Goal: Communication & Community: Connect with others

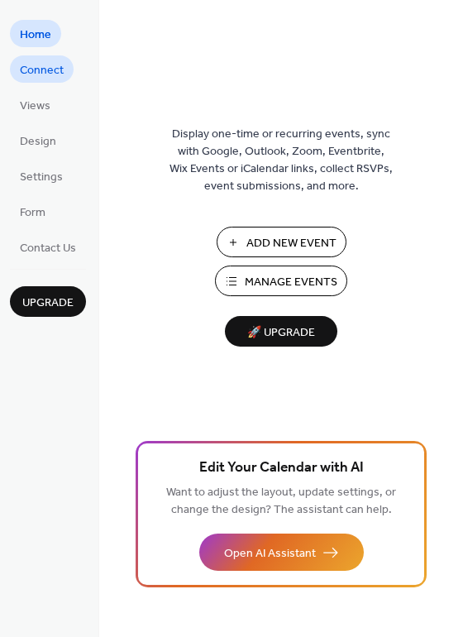
click at [42, 68] on span "Connect" at bounding box center [42, 70] width 44 height 17
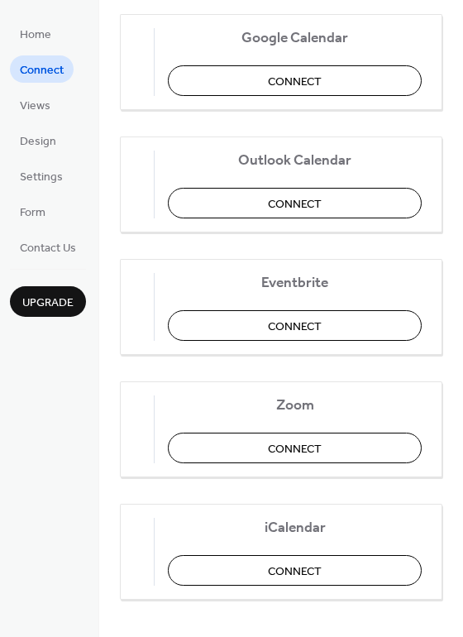
scroll to position [347, 0]
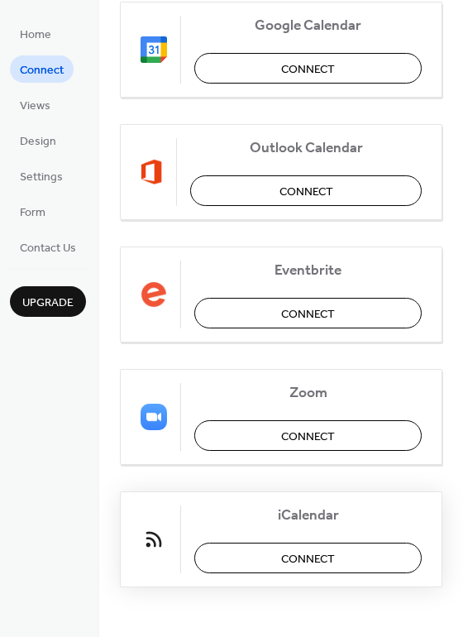
click at [254, 563] on button "Connect" at bounding box center [307, 558] width 227 height 31
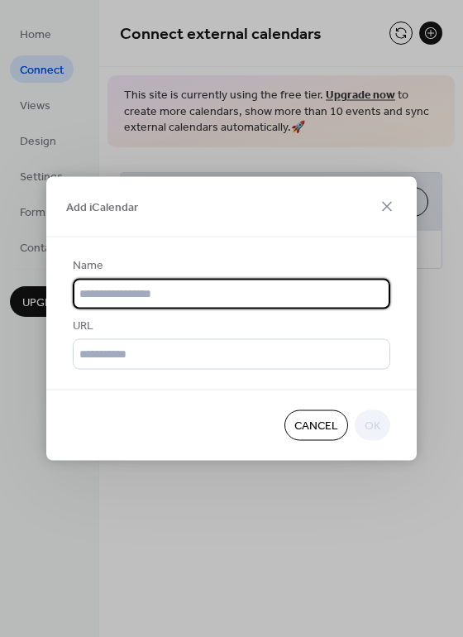
scroll to position [0, 0]
click at [384, 209] on icon at bounding box center [387, 207] width 10 height 10
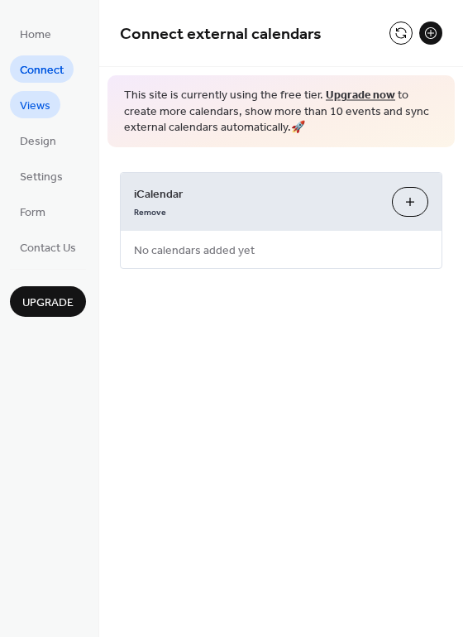
click at [45, 114] on span "Views" at bounding box center [35, 106] width 31 height 17
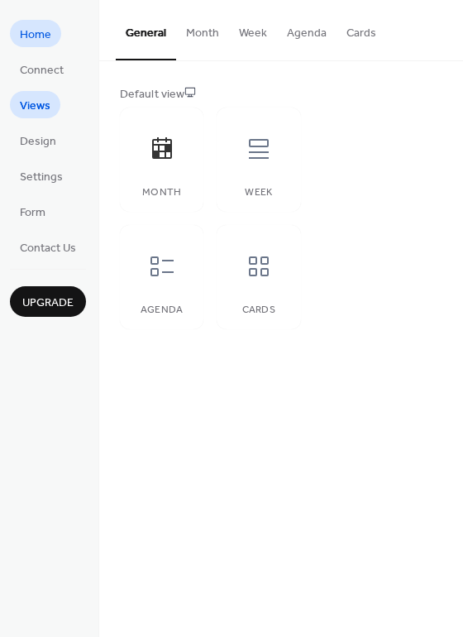
click at [45, 35] on span "Home" at bounding box center [35, 34] width 31 height 17
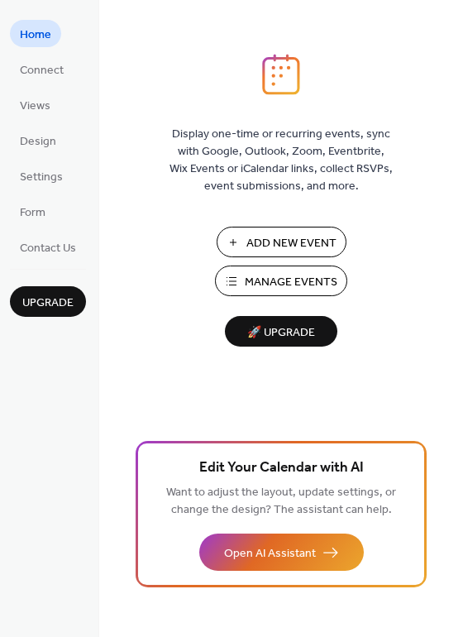
click at [237, 244] on button "Add New Event" at bounding box center [282, 242] width 130 height 31
click at [65, 181] on link "Settings" at bounding box center [41, 175] width 63 height 27
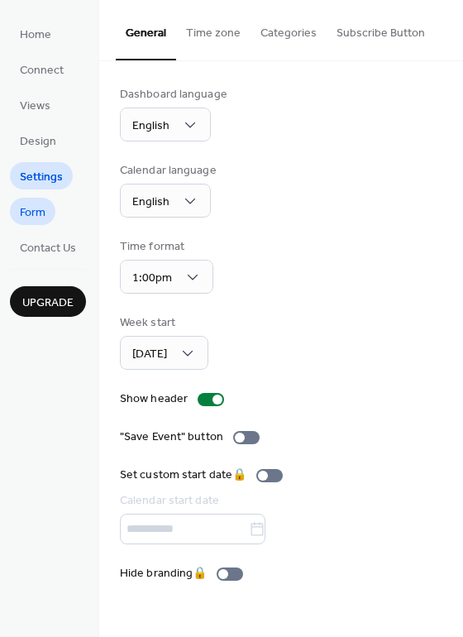
click at [38, 220] on span "Form" at bounding box center [33, 212] width 26 height 17
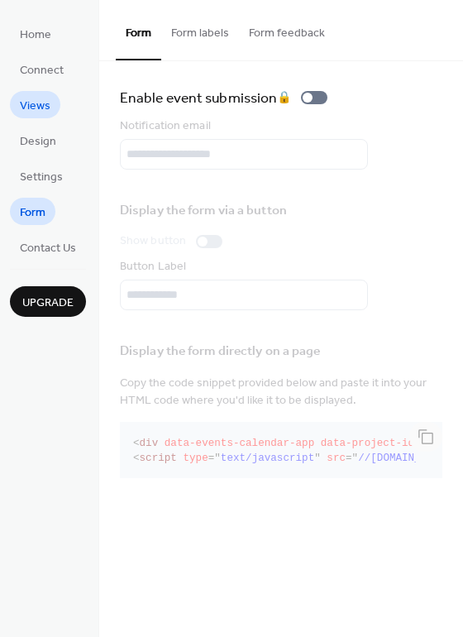
click at [44, 113] on span "Views" at bounding box center [35, 106] width 31 height 17
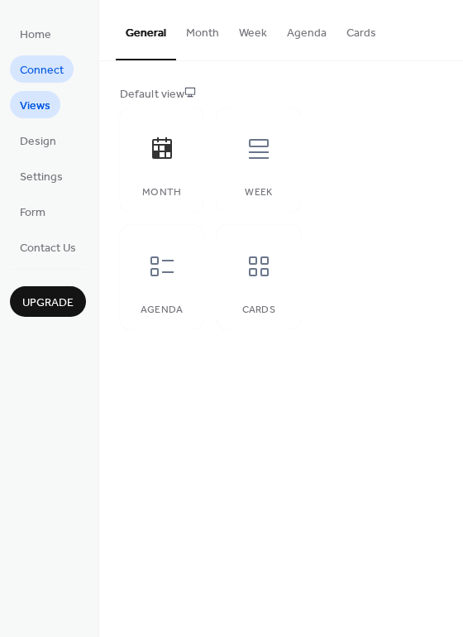
click at [43, 65] on span "Connect" at bounding box center [42, 70] width 44 height 17
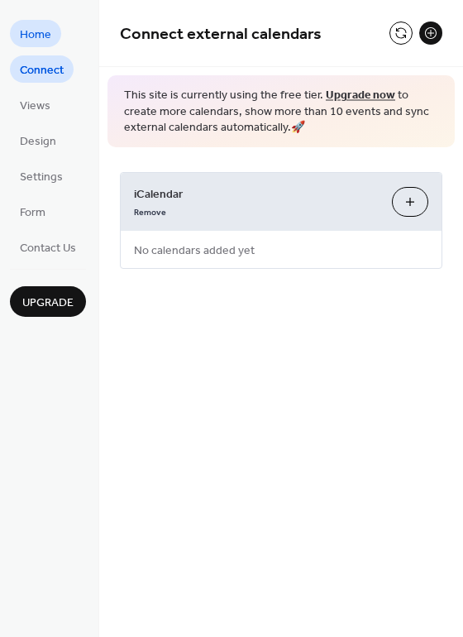
click at [43, 26] on span "Home" at bounding box center [35, 34] width 31 height 17
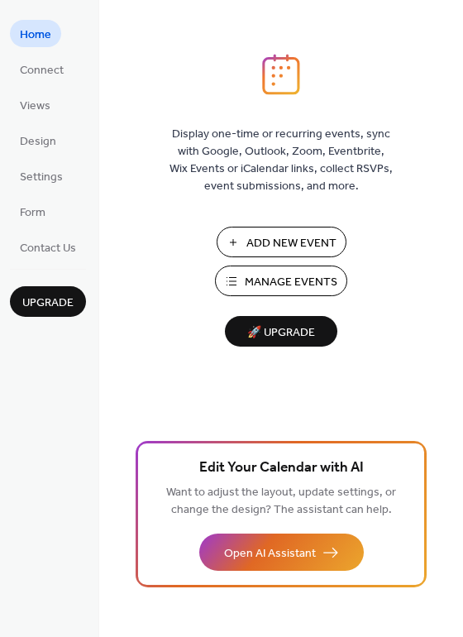
click at [53, 53] on ul "Home Connect Views Design Settings Form Contact Us" at bounding box center [48, 140] width 76 height 241
click at [52, 64] on span "Connect" at bounding box center [42, 70] width 44 height 17
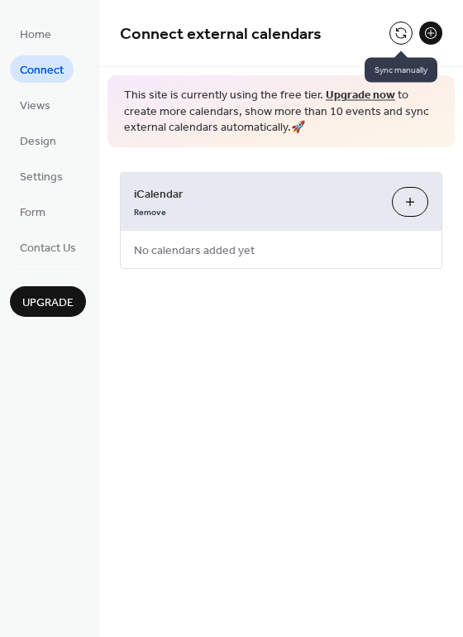
click at [400, 42] on button at bounding box center [401, 33] width 23 height 23
click at [435, 31] on button at bounding box center [430, 33] width 23 height 23
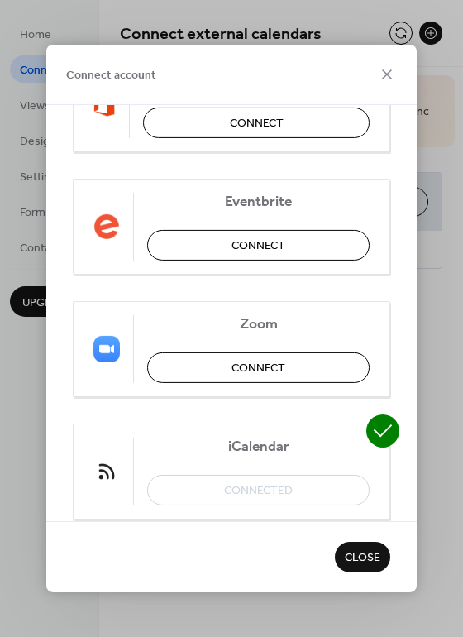
scroll to position [123, 0]
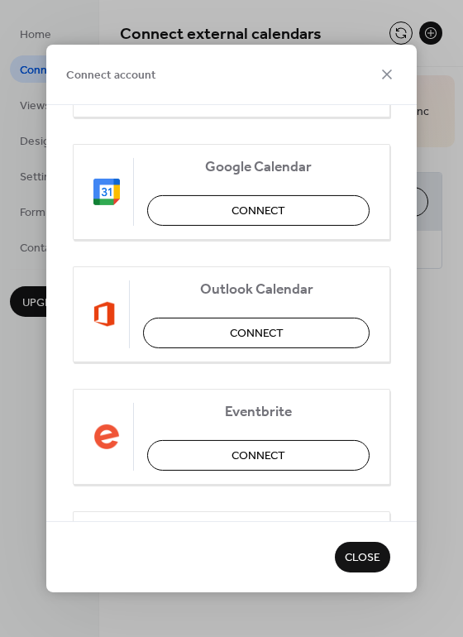
click at [371, 558] on span "Close" at bounding box center [363, 558] width 36 height 17
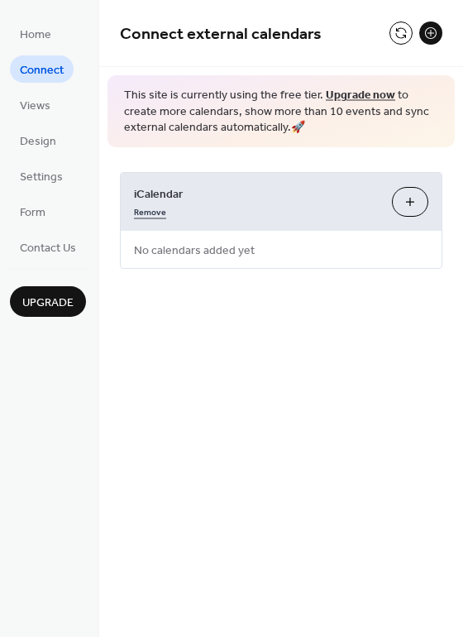
click at [148, 212] on link "Remove" at bounding box center [150, 210] width 32 height 17
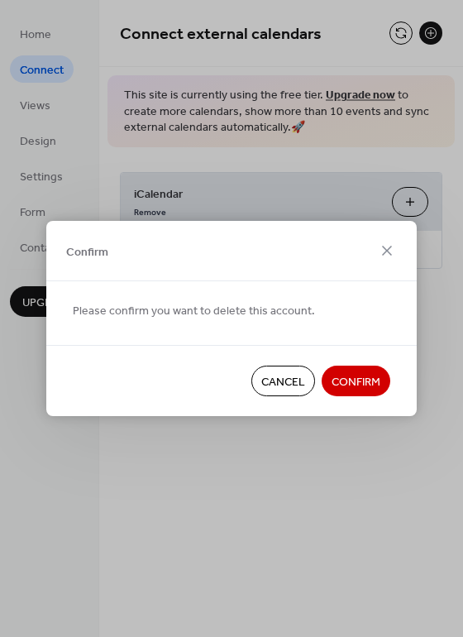
click at [358, 376] on span "Confirm" at bounding box center [356, 382] width 49 height 17
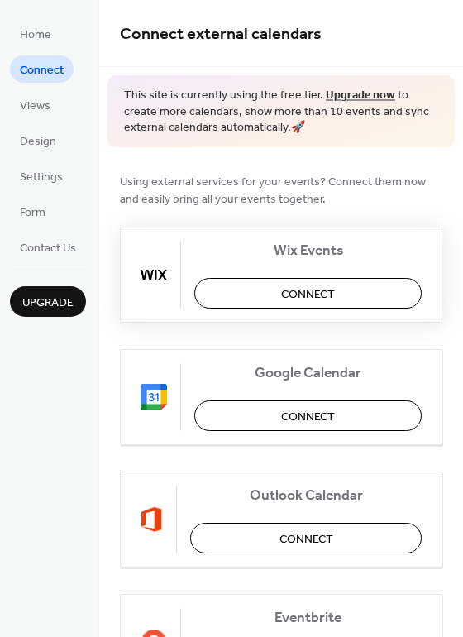
click at [245, 299] on button "Connect" at bounding box center [307, 293] width 227 height 31
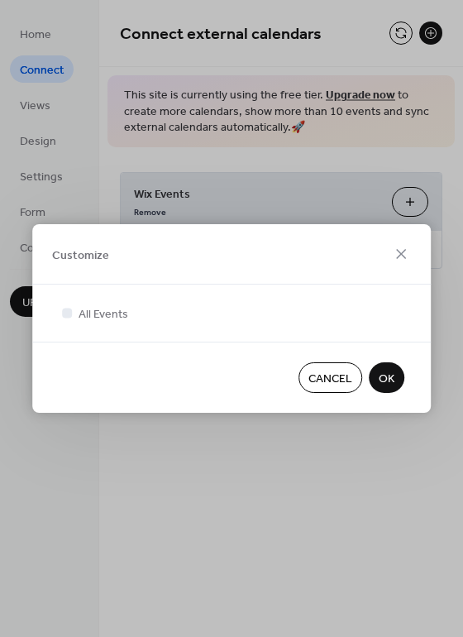
click at [329, 381] on span "Cancel" at bounding box center [331, 379] width 44 height 17
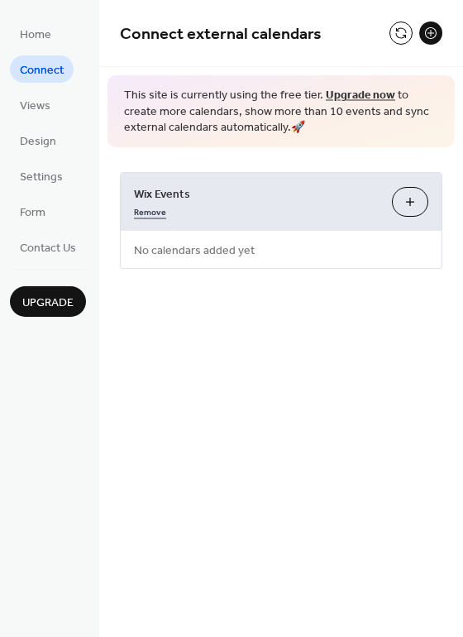
click at [151, 211] on link "Remove" at bounding box center [150, 210] width 32 height 17
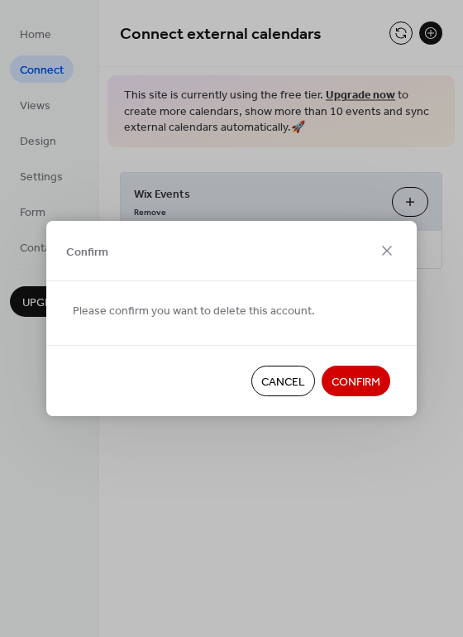
click at [357, 379] on span "Confirm" at bounding box center [356, 382] width 49 height 17
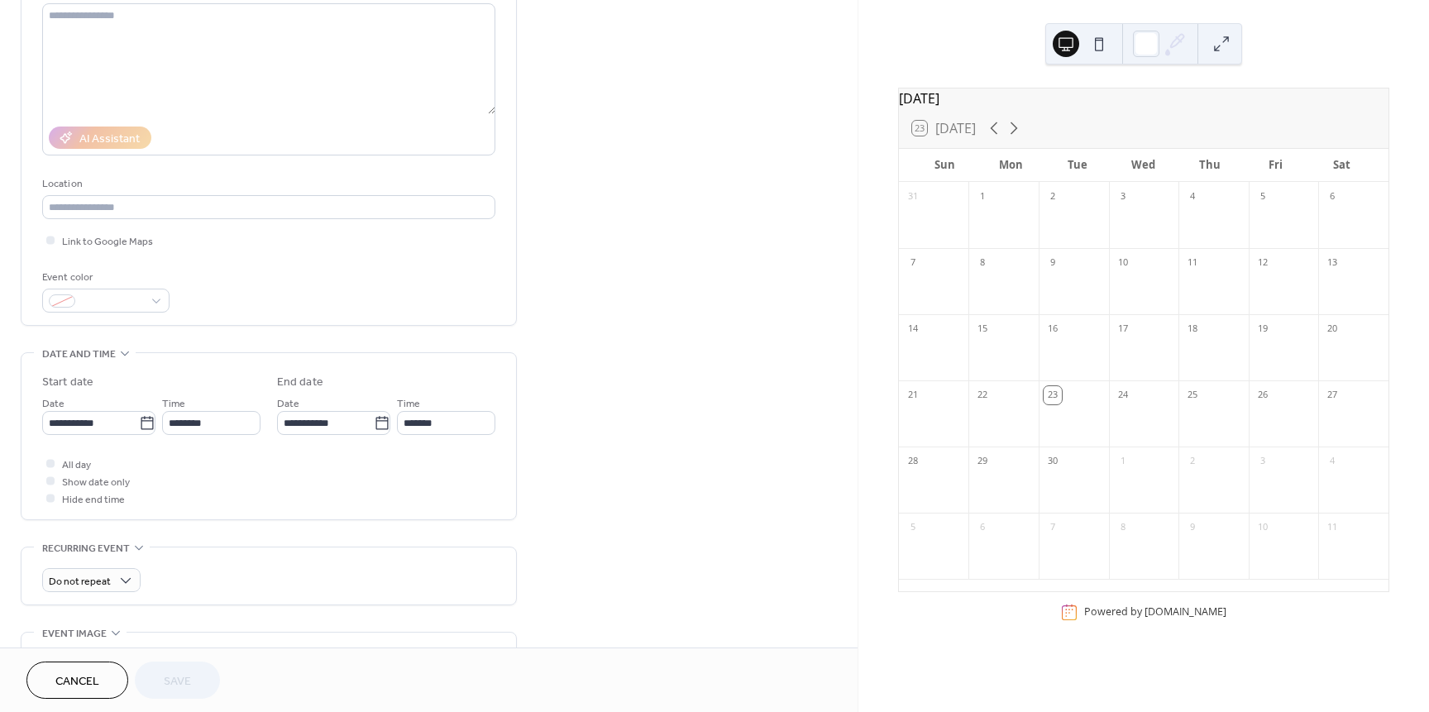
scroll to position [331, 0]
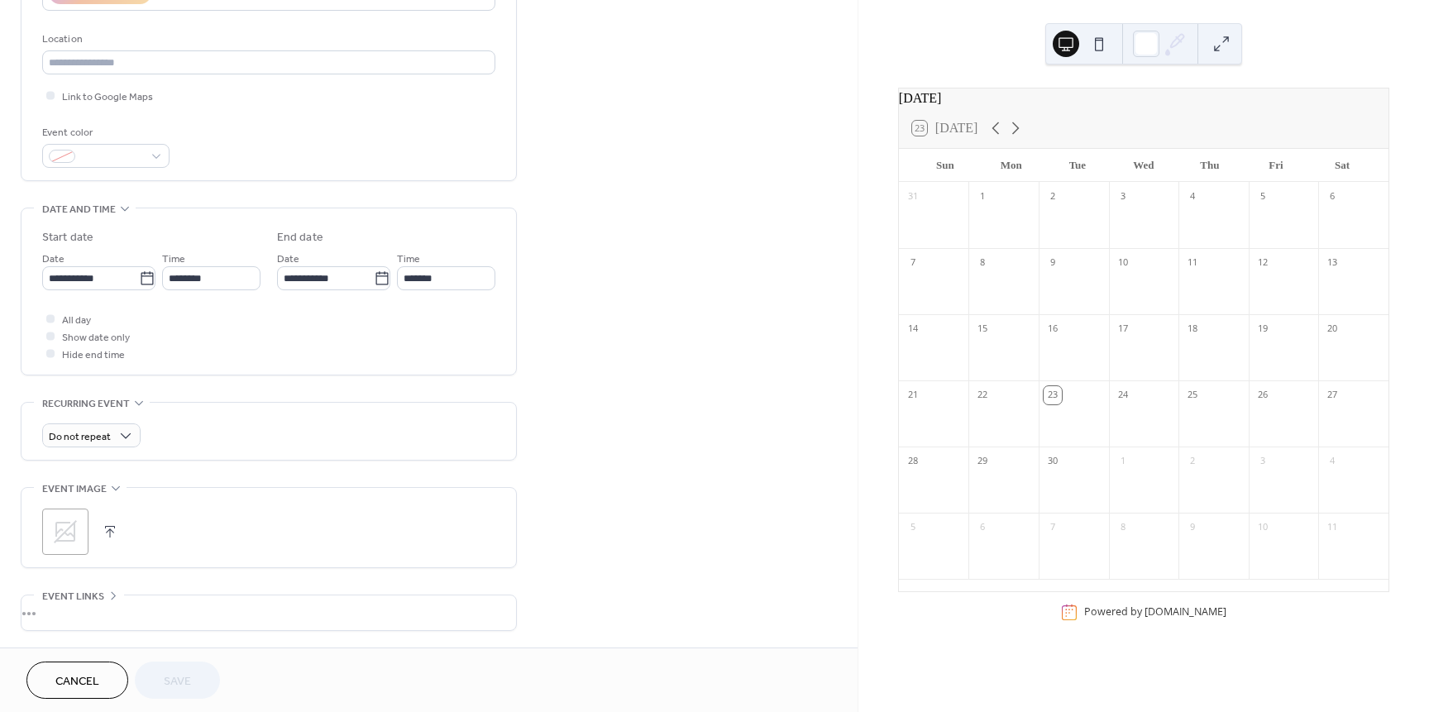
click at [58, 677] on span "Cancel" at bounding box center [77, 681] width 44 height 17
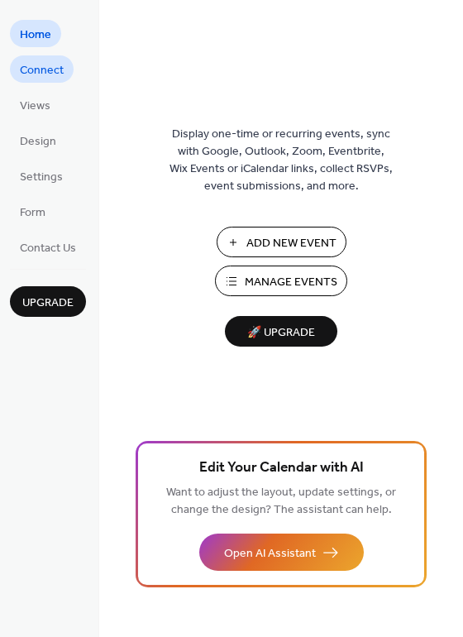
click at [51, 74] on span "Connect" at bounding box center [42, 70] width 44 height 17
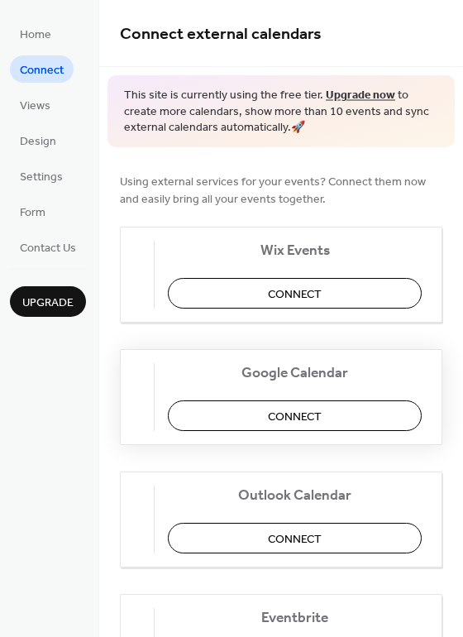
click at [289, 417] on span "Connect" at bounding box center [295, 416] width 54 height 17
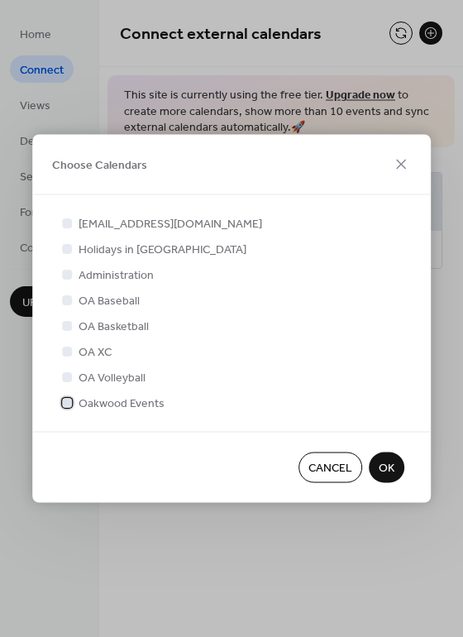
click at [66, 405] on div at bounding box center [67, 402] width 10 height 10
click at [387, 463] on span "OK" at bounding box center [387, 468] width 16 height 17
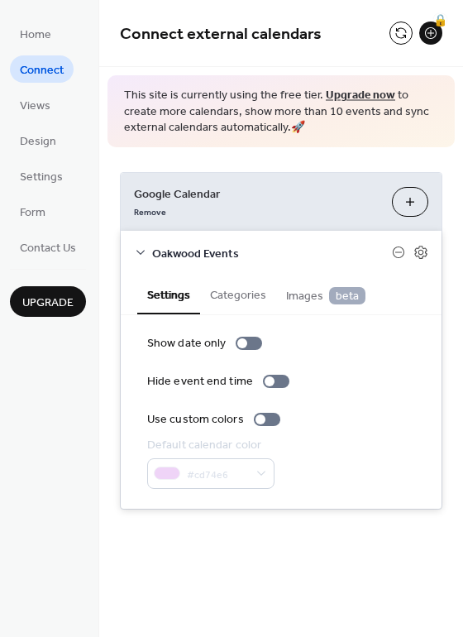
click at [237, 296] on button "Categories" at bounding box center [238, 294] width 76 height 38
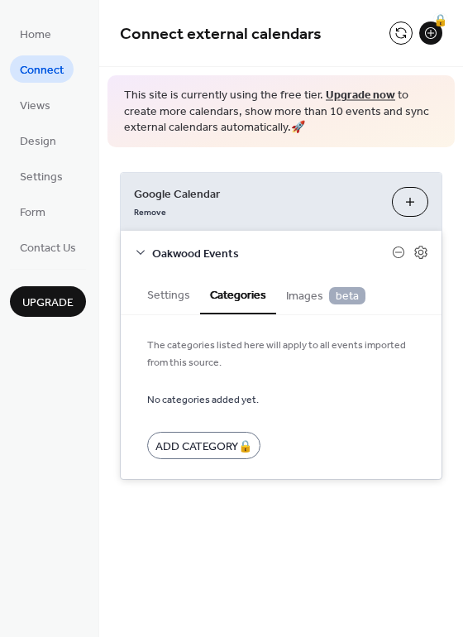
click at [176, 297] on button "Settings" at bounding box center [168, 294] width 63 height 38
